Goal: Complete application form: Complete application form

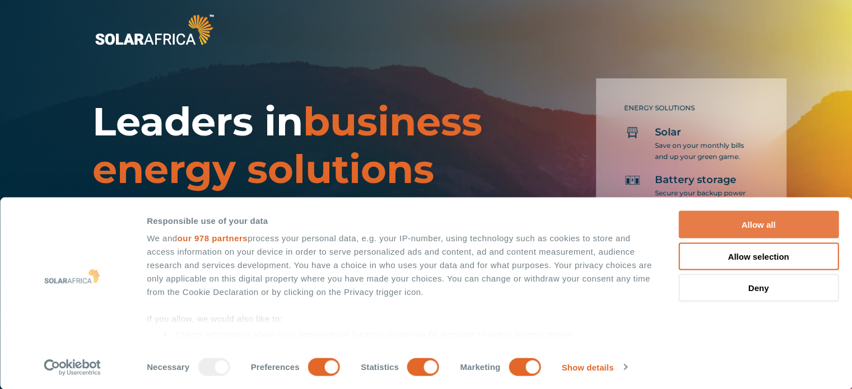
click at [764, 222] on button "Allow all" at bounding box center [758, 224] width 160 height 27
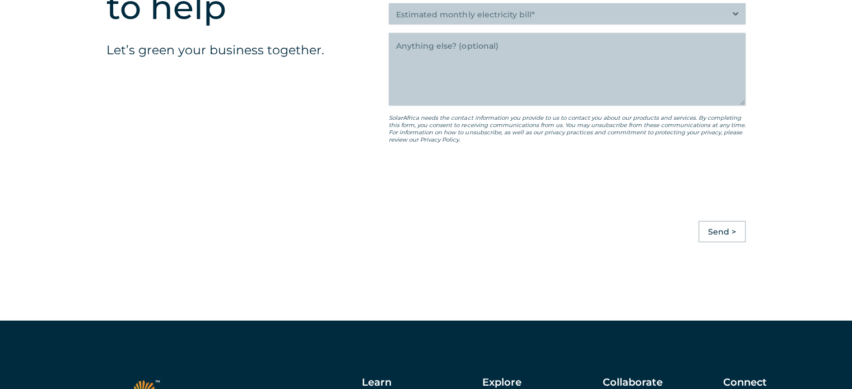
scroll to position [2801, 0]
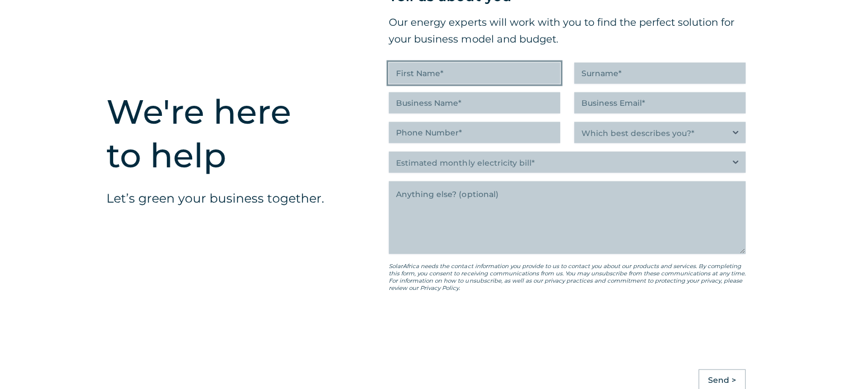
click at [440, 81] on input "First Name (Required)" at bounding box center [474, 73] width 171 height 21
type input "[PERSON_NAME]"
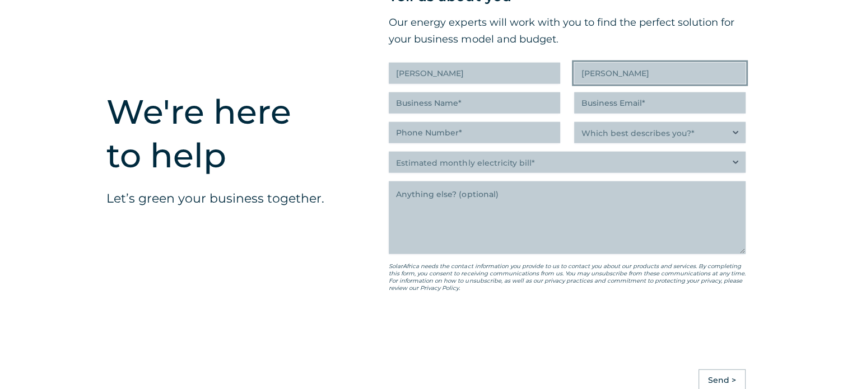
type input "[PERSON_NAME]"
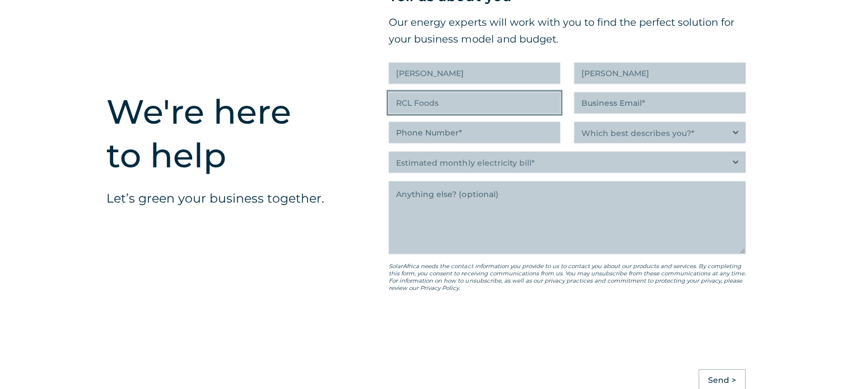
type input "RCL Foods"
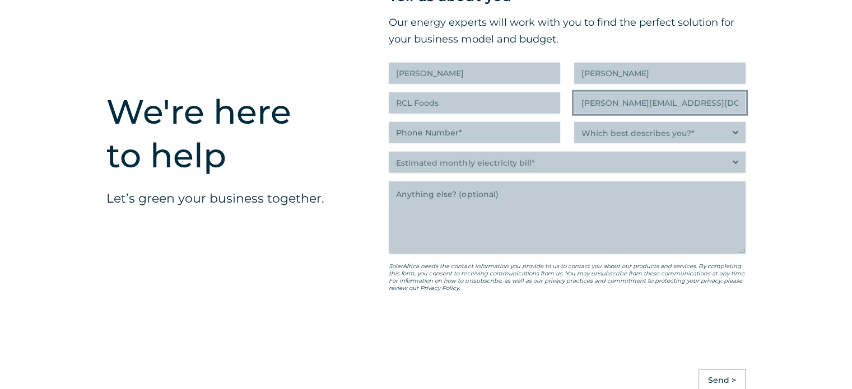
type input "[PERSON_NAME][EMAIL_ADDRESS][DOMAIN_NAME]"
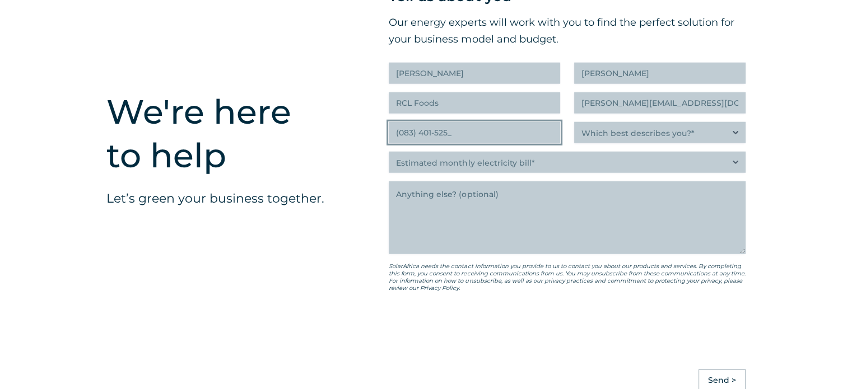
type input "(083) 401-5256"
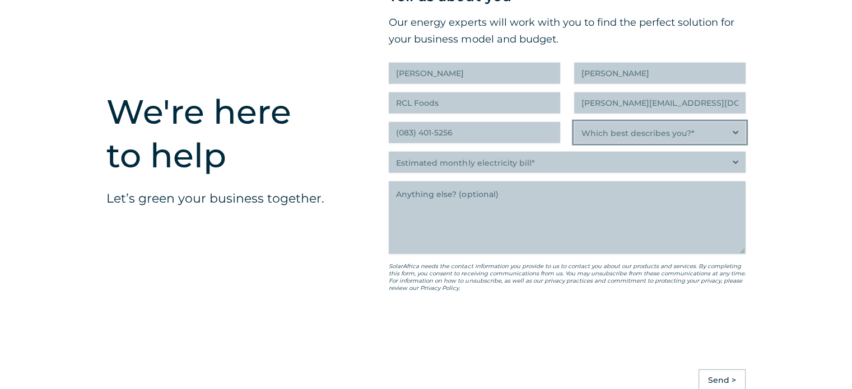
click at [732, 138] on select "Which best describes you?* Researching and identifying the best energy solution…" at bounding box center [659, 132] width 171 height 21
select select "C-suite executive or director looking for an energy solution that builds a more…"
click at [574, 129] on select "Which best describes you?* Researching and identifying the best energy solution…" at bounding box center [659, 132] width 171 height 21
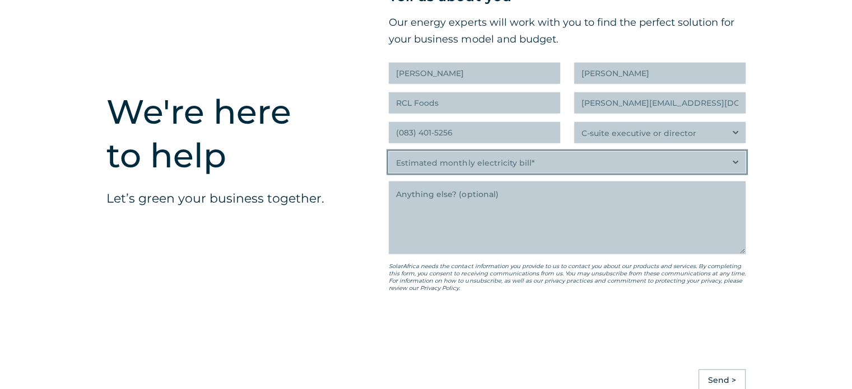
click at [479, 170] on select "Estimated monthly electricity bill* Less than R500K More than R500K" at bounding box center [567, 162] width 357 height 21
select select "More than R500K"
click at [389, 159] on select "Estimated monthly electricity bill* Less than R500K More than R500K" at bounding box center [567, 162] width 357 height 21
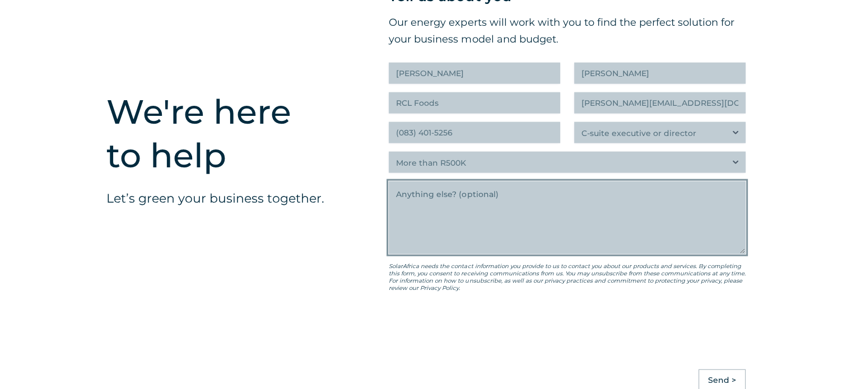
click at [452, 201] on textarea "Anything else" at bounding box center [567, 218] width 357 height 73
type textarea "Please contact me to discuss some possible solutions."
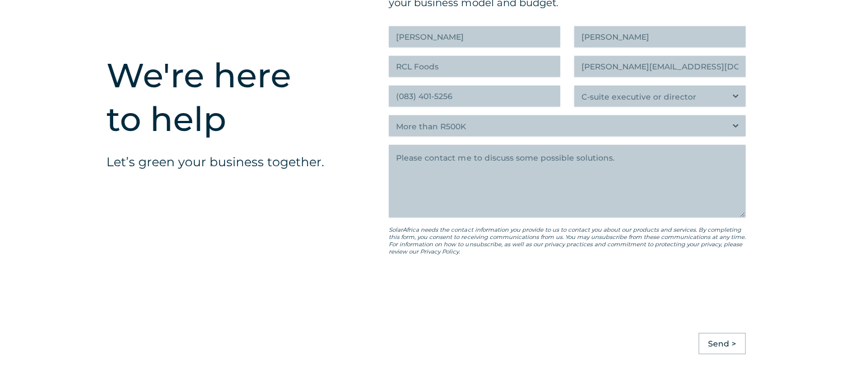
scroll to position [2857, 0]
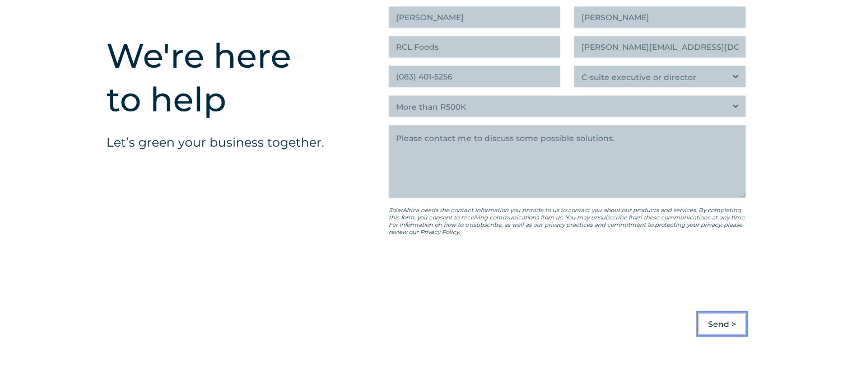
click at [721, 335] on input "Send >" at bounding box center [722, 324] width 47 height 21
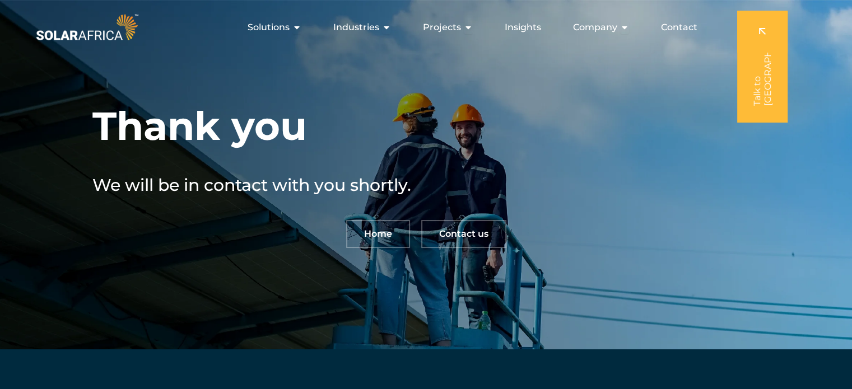
click at [375, 239] on link "Home" at bounding box center [378, 234] width 64 height 28
